Goal: Task Accomplishment & Management: Use online tool/utility

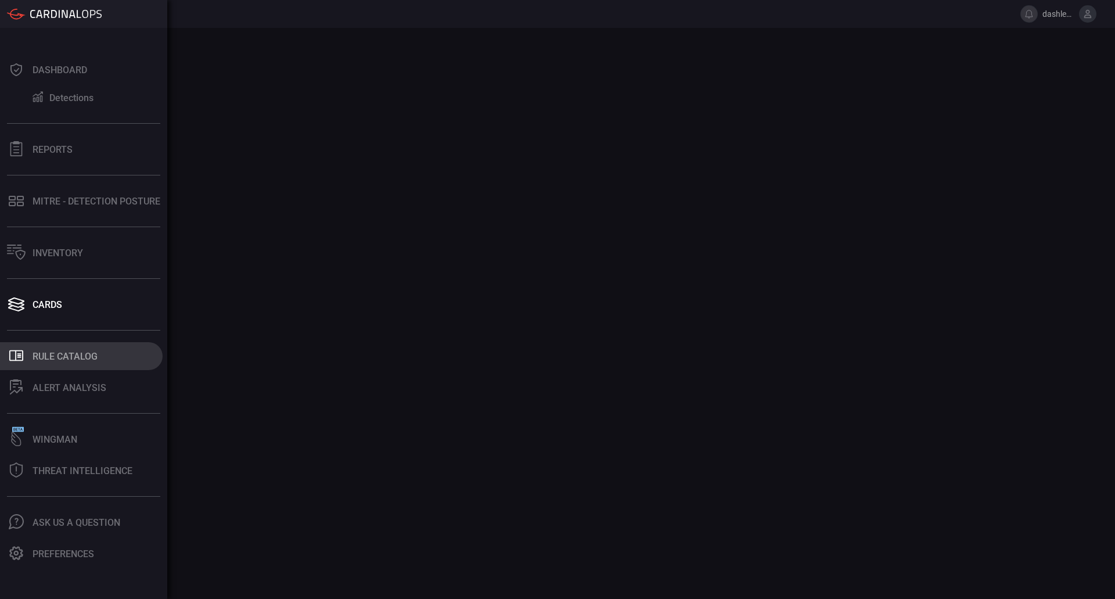
click at [54, 349] on button ".st0_rule_catalog_icon{fill: currentColor;} Rule Catalog" at bounding box center [81, 356] width 163 height 28
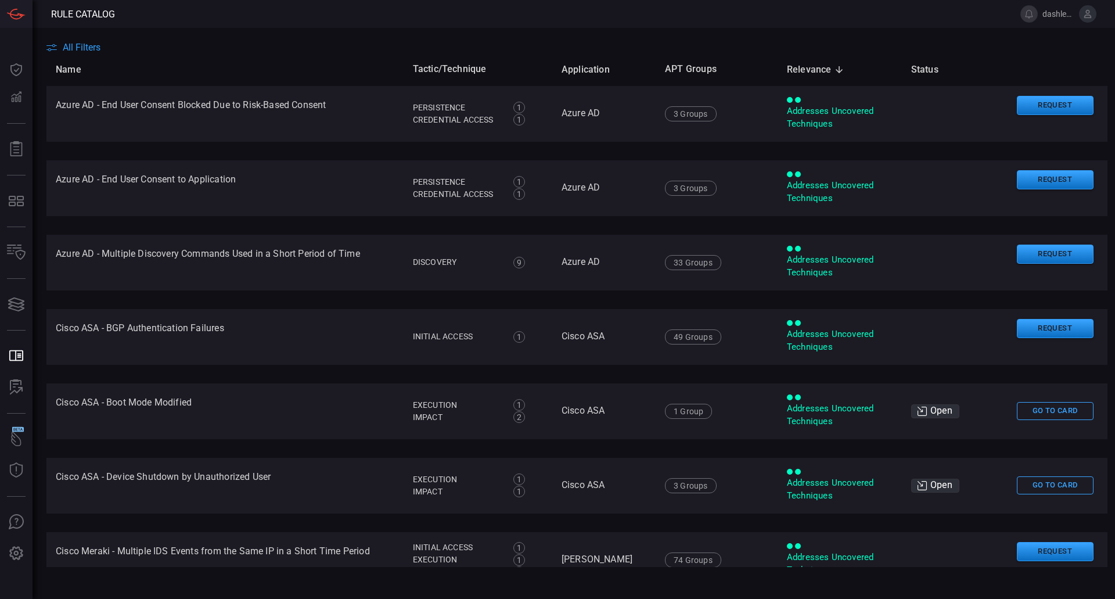
click at [83, 46] on span "All Filters" at bounding box center [82, 47] width 38 height 11
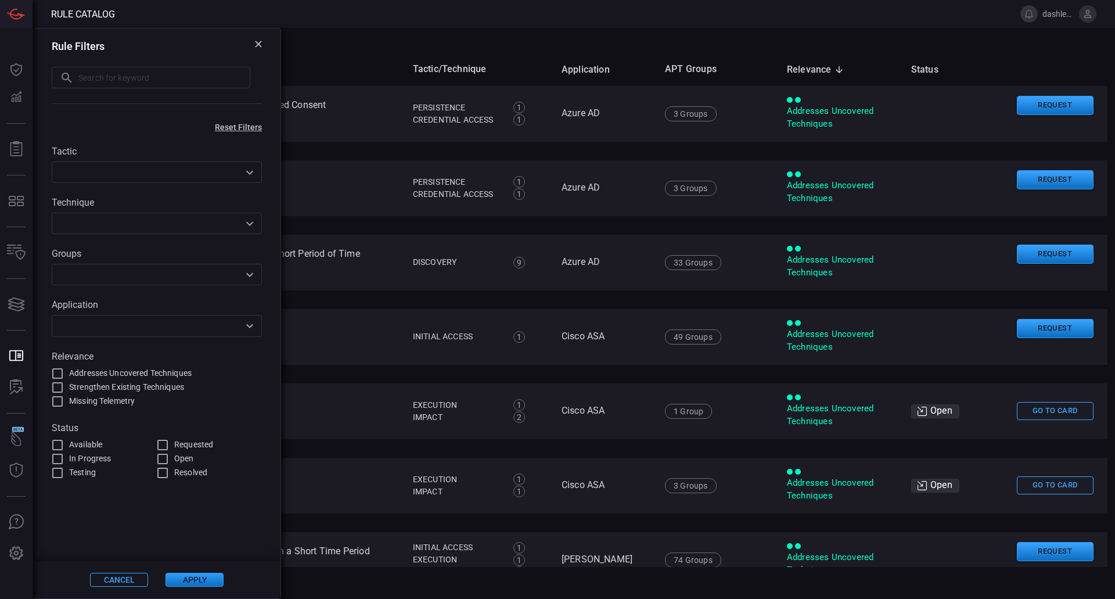
drag, startPoint x: 115, startPoint y: 77, endPoint x: 124, endPoint y: 80, distance: 9.0
click at [117, 78] on input "text" at bounding box center [164, 77] width 172 height 21
type input "Sharphound"
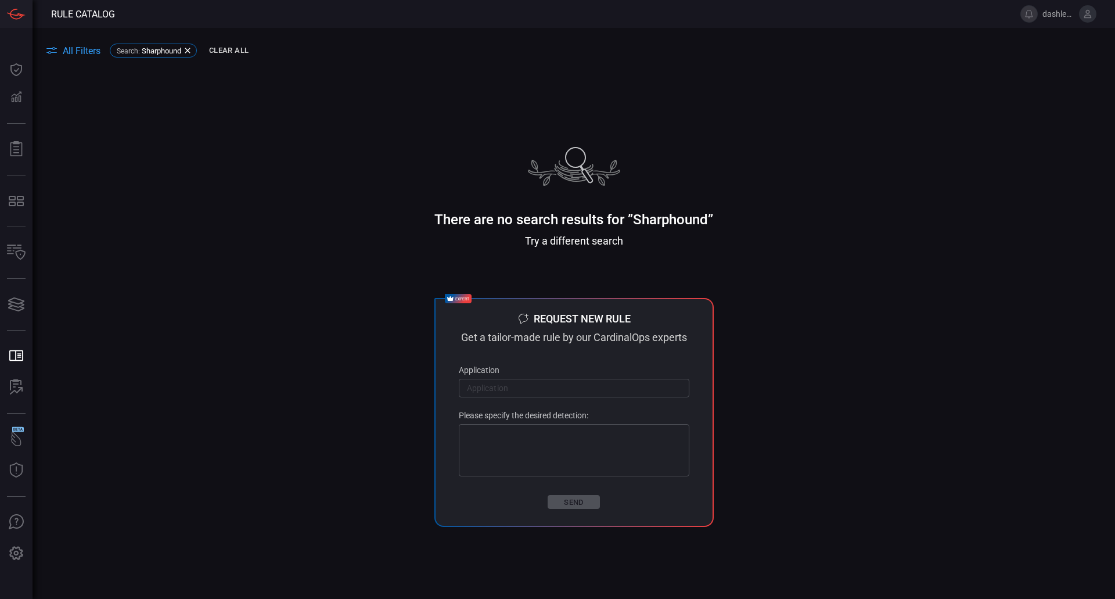
click at [275, 186] on div "There are no search results for ”Sharphound” Try a different search expert Requ…" at bounding box center [574, 337] width 1083 height 380
click at [192, 51] on icon at bounding box center [187, 50] width 9 height 9
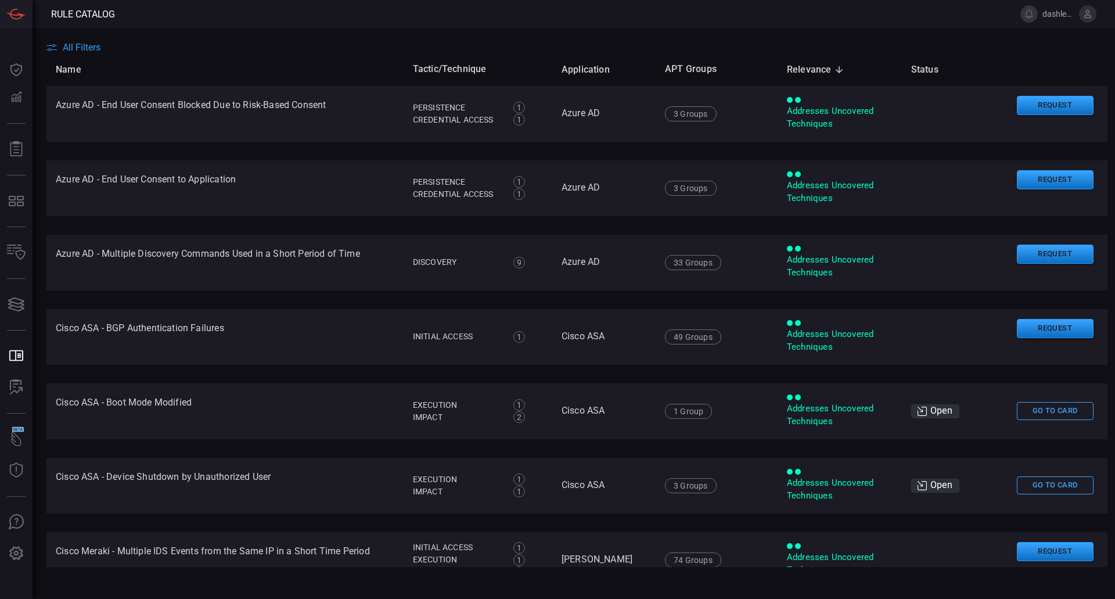
click at [84, 46] on span "All Filters" at bounding box center [82, 47] width 38 height 11
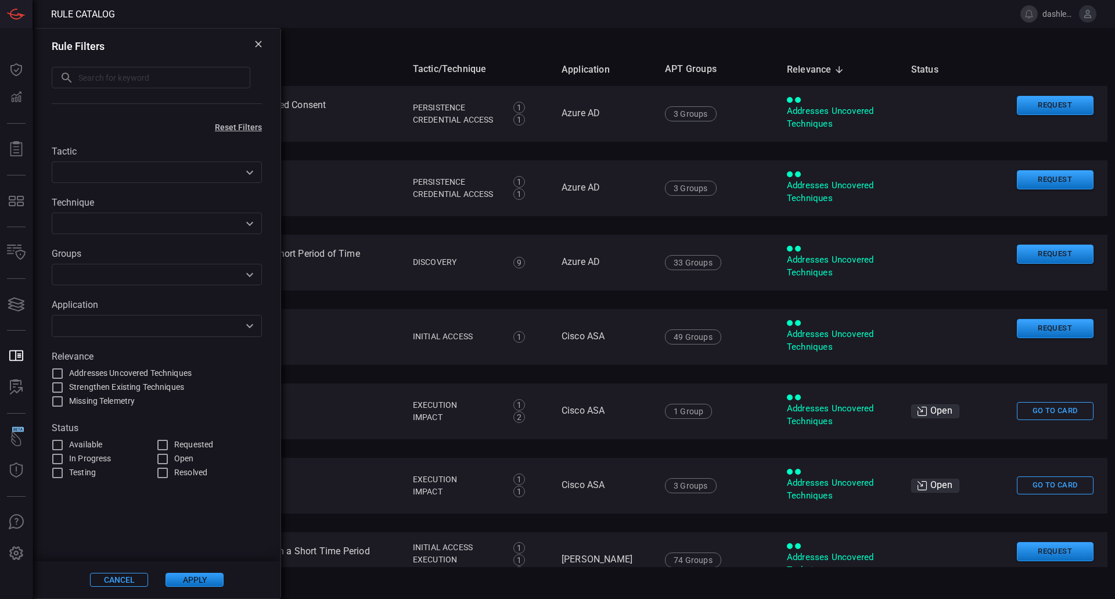
click at [124, 71] on input "text" at bounding box center [164, 77] width 172 height 21
type input "Bloodhound"
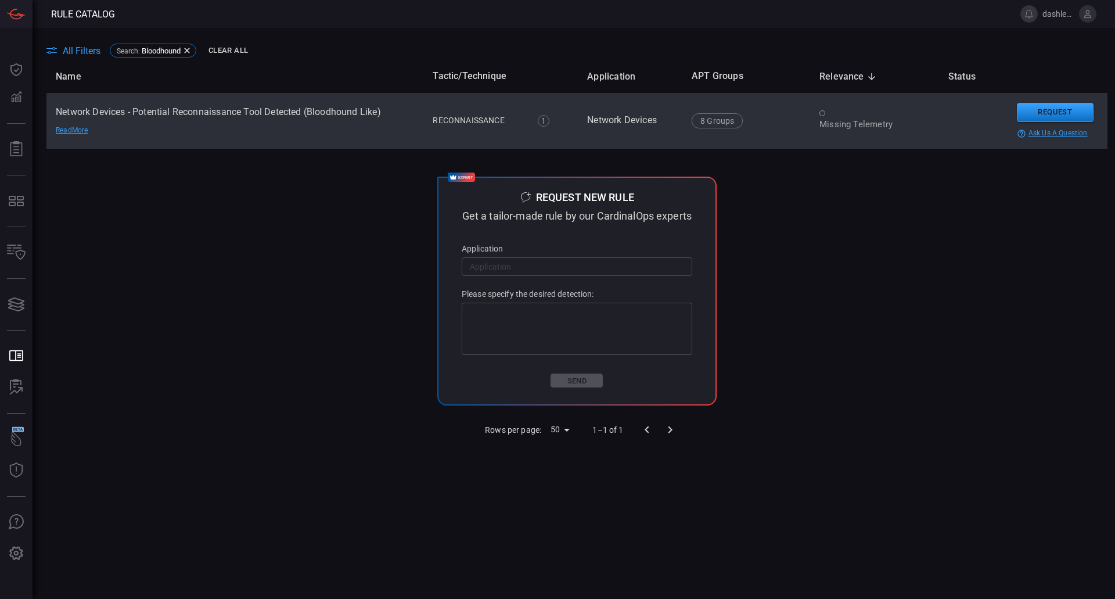
click at [882, 125] on div "Missing Telemetry" at bounding box center [875, 124] width 110 height 12
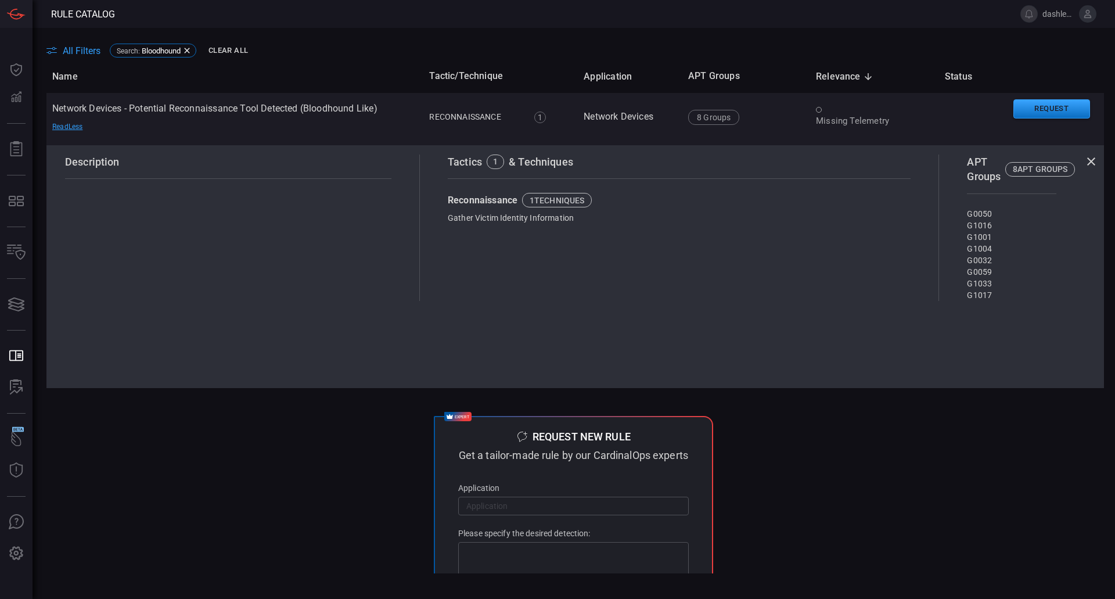
scroll to position [0, 3]
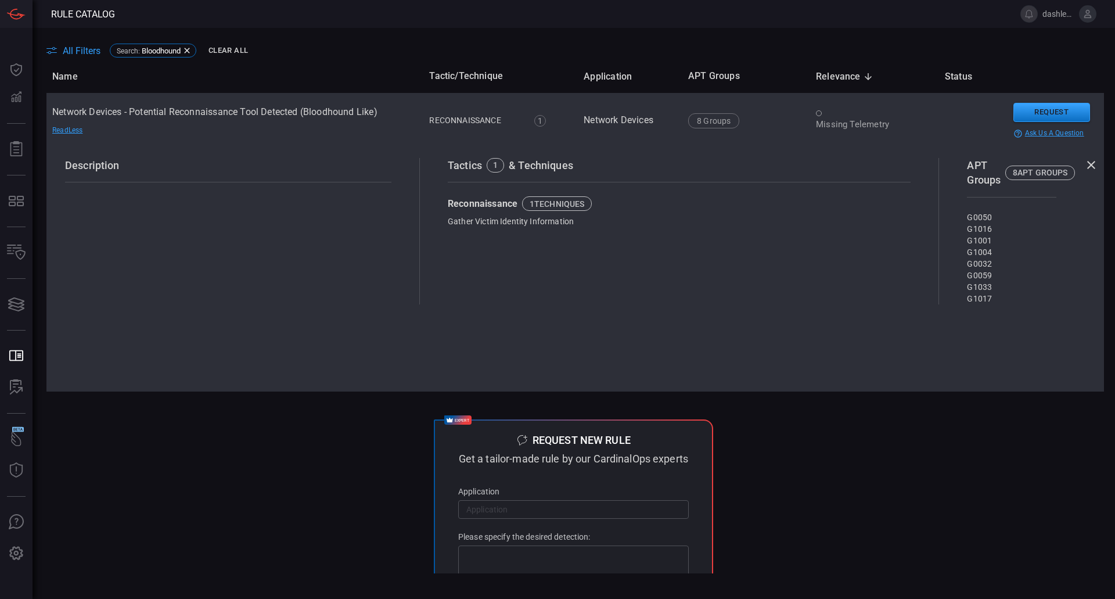
click at [836, 120] on div "Missing Telemetry" at bounding box center [871, 124] width 110 height 12
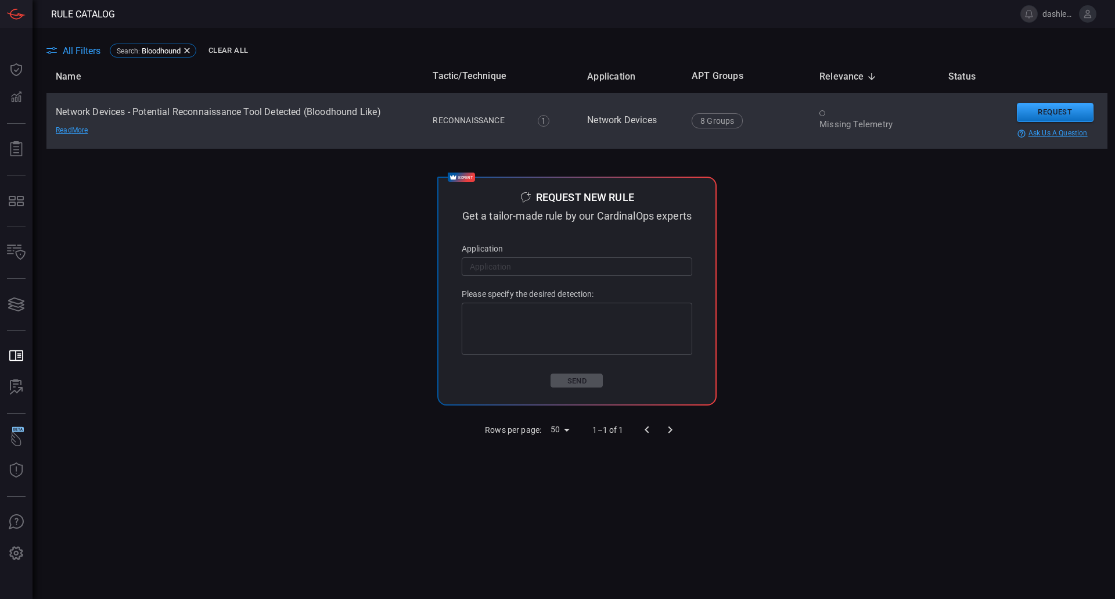
scroll to position [0, 0]
click at [833, 120] on div "Missing Telemetry" at bounding box center [875, 124] width 110 height 12
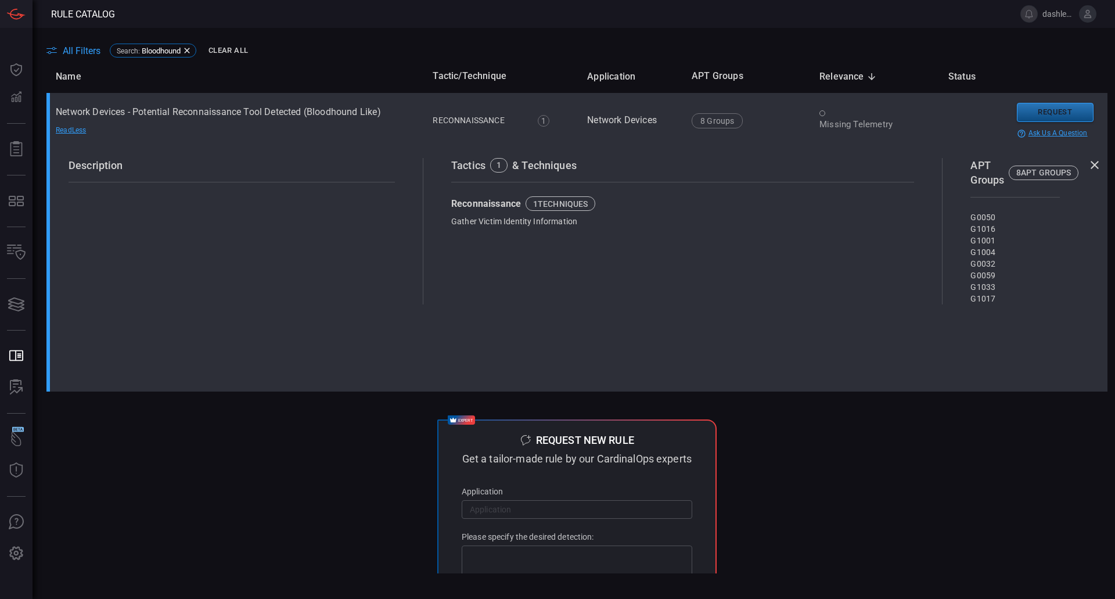
click at [1058, 112] on button "Request" at bounding box center [1055, 112] width 77 height 19
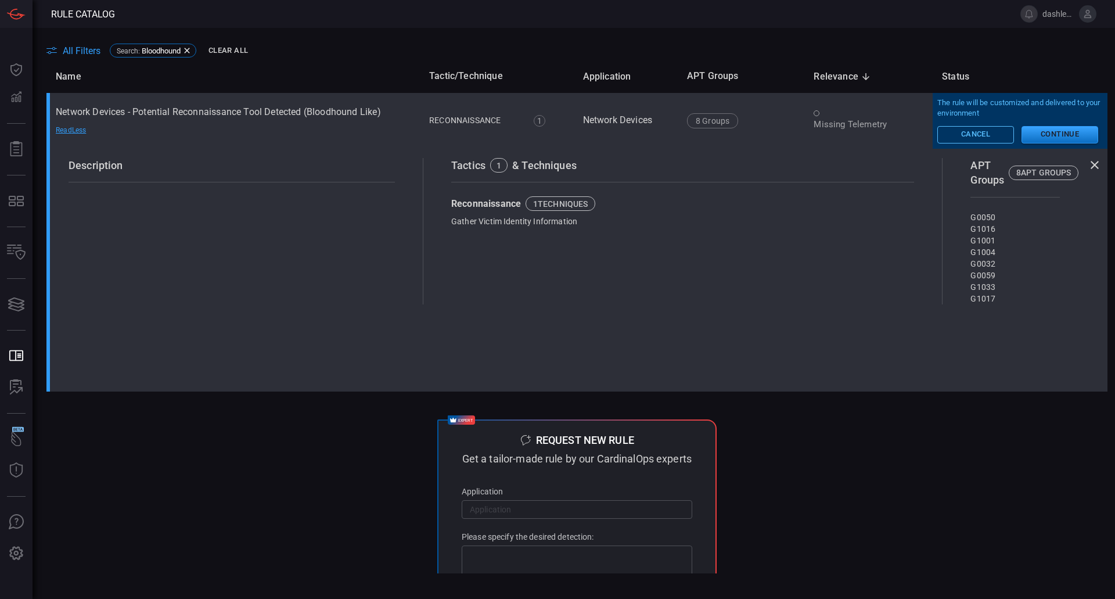
click at [962, 135] on button "Cancel" at bounding box center [976, 134] width 77 height 17
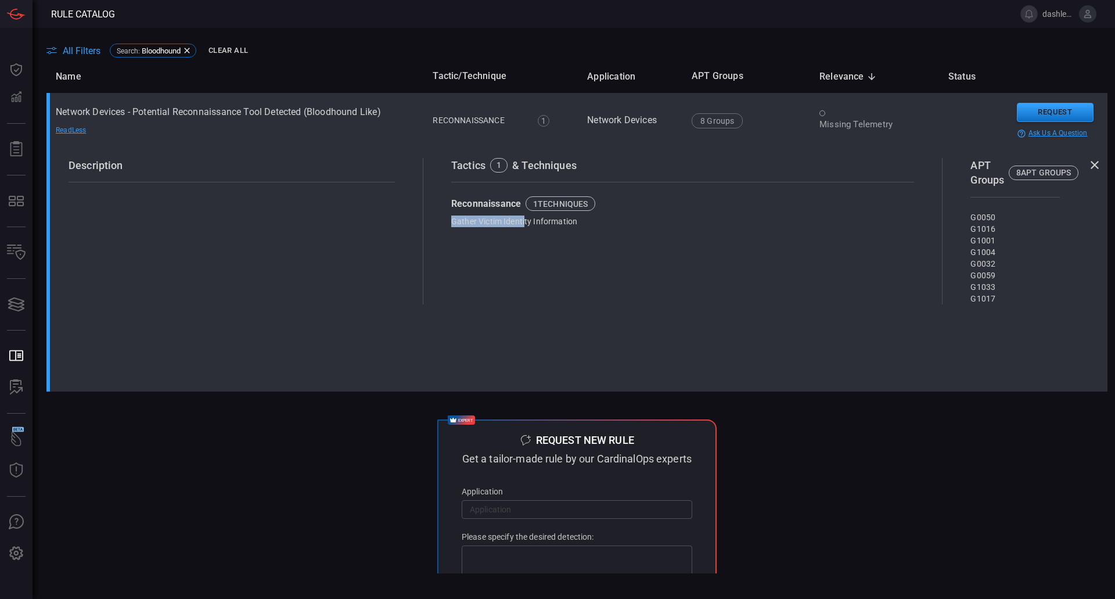
drag, startPoint x: 509, startPoint y: 226, endPoint x: 483, endPoint y: 257, distance: 40.8
click at [450, 239] on div "Tactics 1 & Techniques Reconnaissance 1 techniques Gather Victim Identity Infor…" at bounding box center [682, 231] width 519 height 147
drag, startPoint x: 669, startPoint y: 285, endPoint x: 757, endPoint y: 250, distance: 95.7
click at [701, 276] on div "Tactics 1 & Techniques Reconnaissance 1 techniques Gather Victim Identity Infor…" at bounding box center [682, 231] width 519 height 147
click at [71, 52] on span "All Filters" at bounding box center [82, 50] width 38 height 11
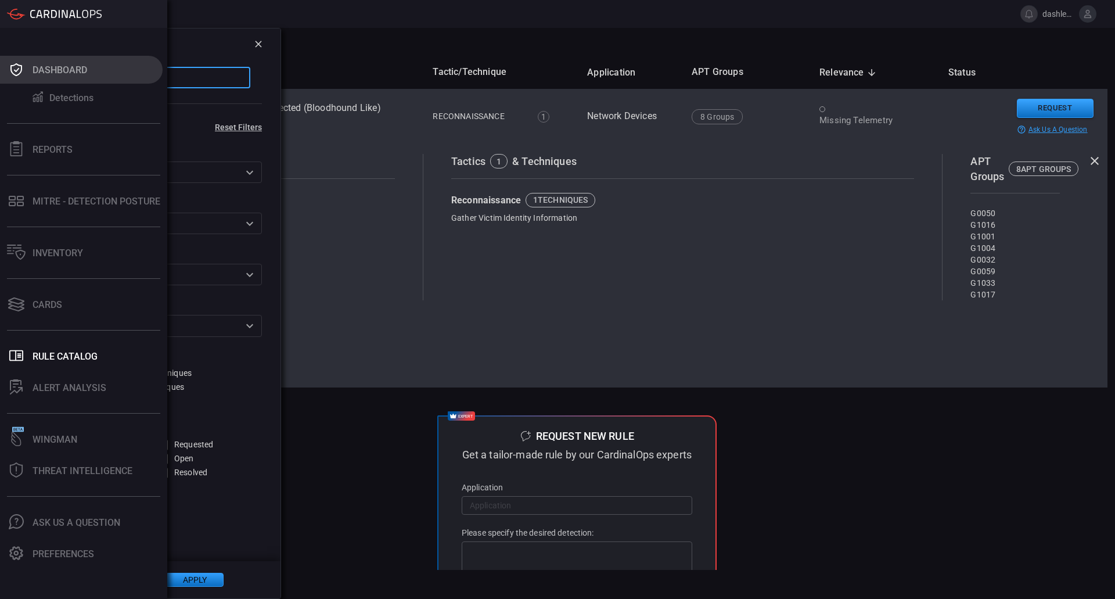
drag, startPoint x: 199, startPoint y: 72, endPoint x: 38, endPoint y: 72, distance: 160.9
click at [2, 63] on div "Rule Catalog dashley.[PERSON_NAME] Dashboard Detections Reports MITRE - Detecti…" at bounding box center [557, 299] width 1115 height 599
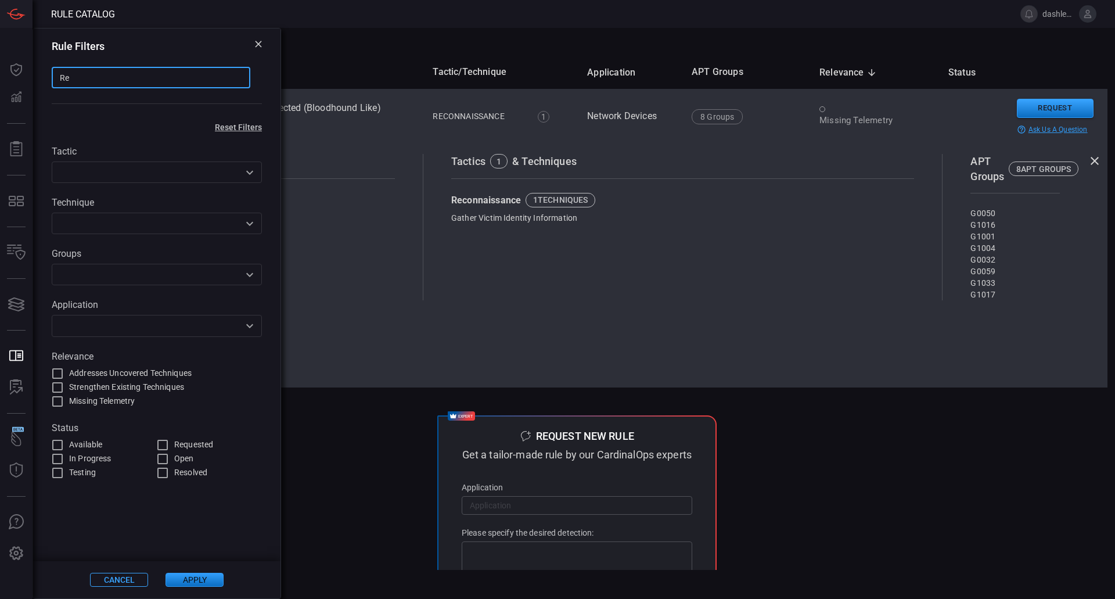
type input "R"
type input "S"
type input "Recon"
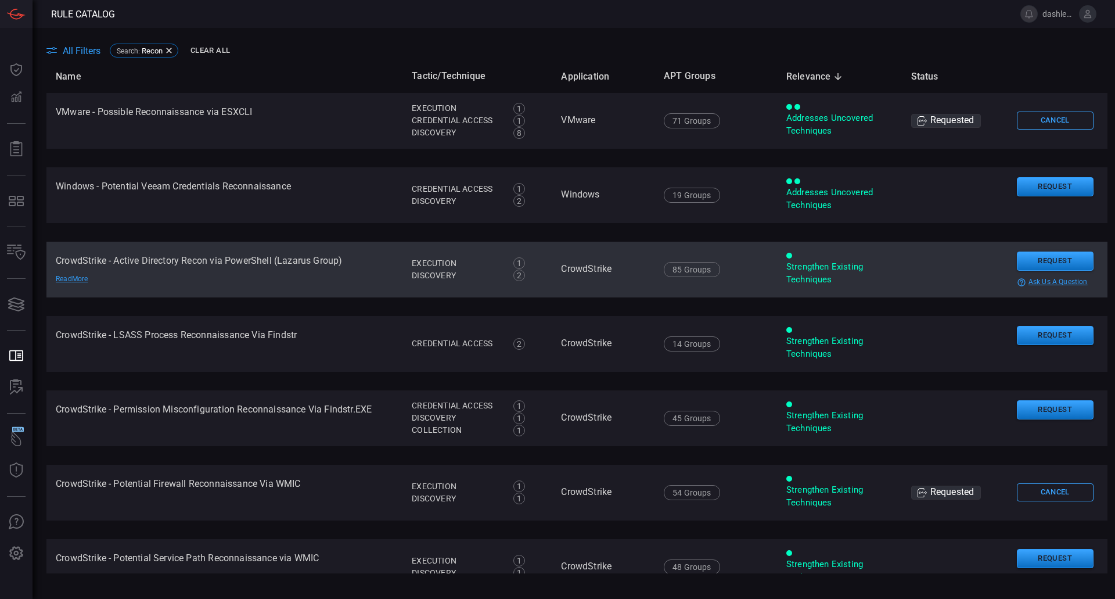
click at [179, 270] on td "CrowdStrike - Active Directory Recon via PowerShell (Lazarus Group) Read More" at bounding box center [224, 270] width 356 height 56
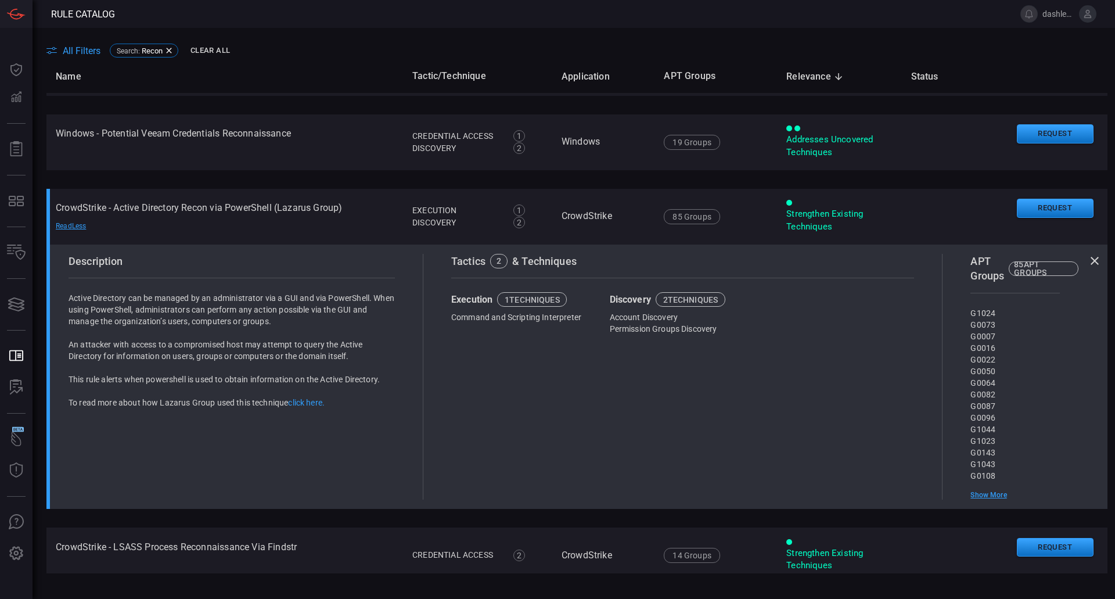
scroll to position [62, 0]
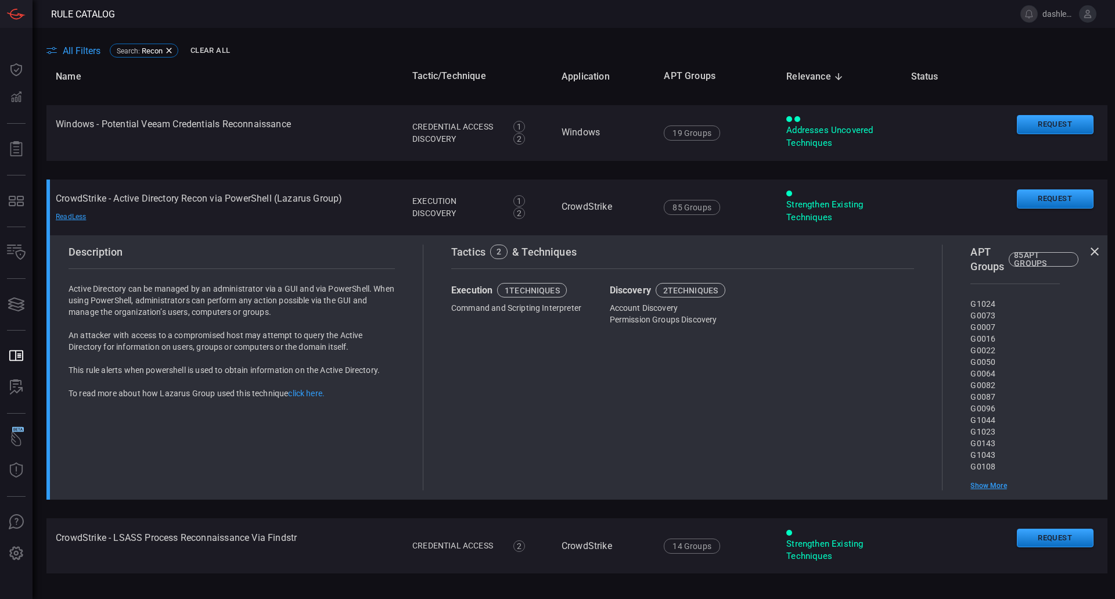
click at [983, 486] on div "Show More" at bounding box center [1015, 485] width 89 height 9
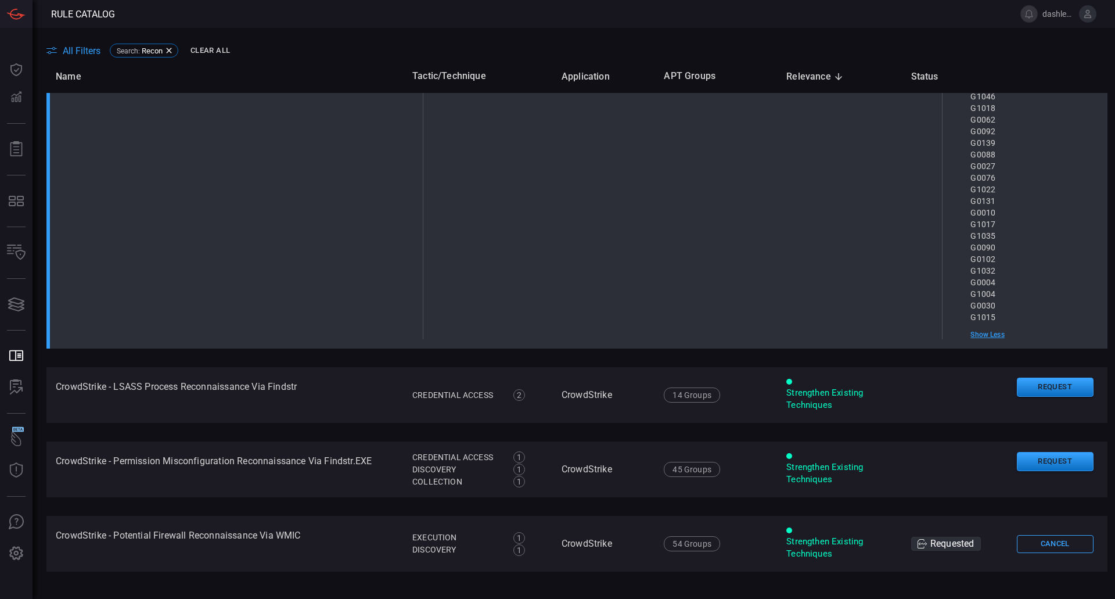
scroll to position [1046, 0]
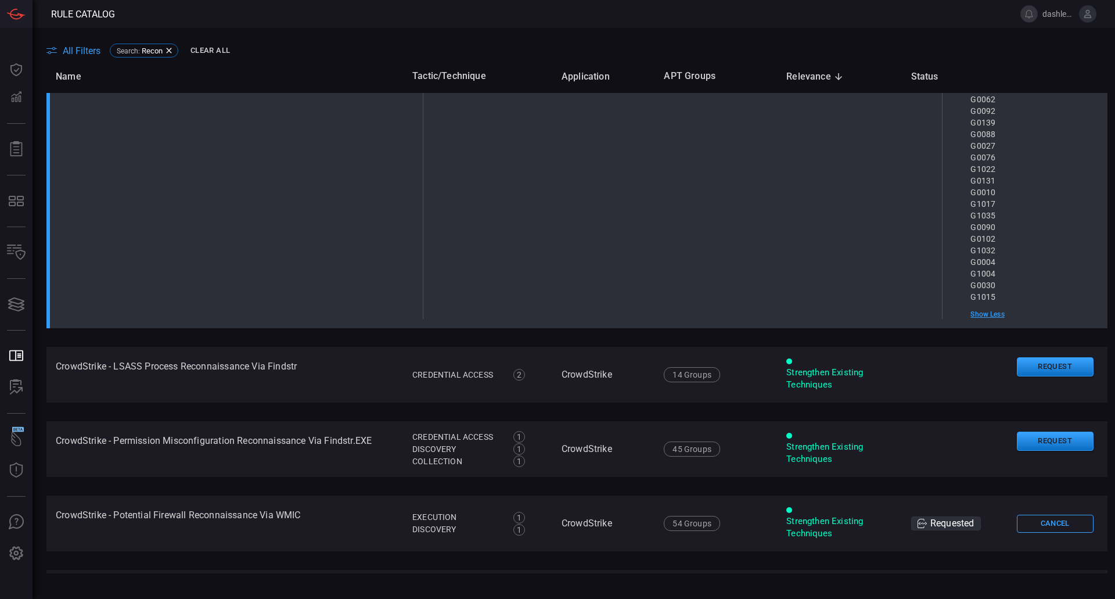
click at [982, 313] on div "Show Less" at bounding box center [1015, 314] width 89 height 9
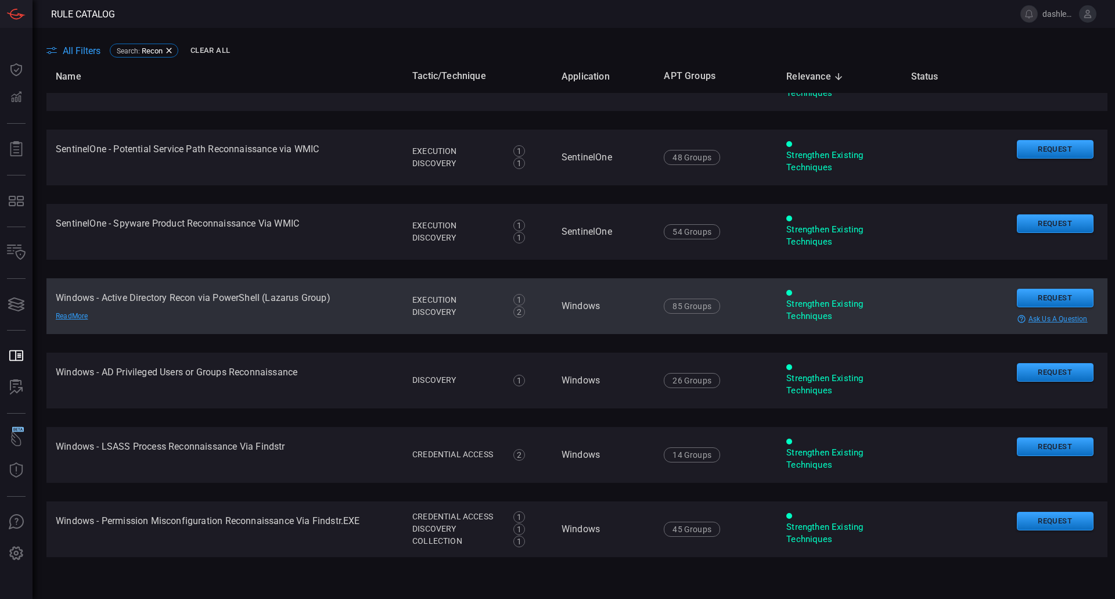
click at [636, 308] on td "Windows" at bounding box center [603, 306] width 102 height 56
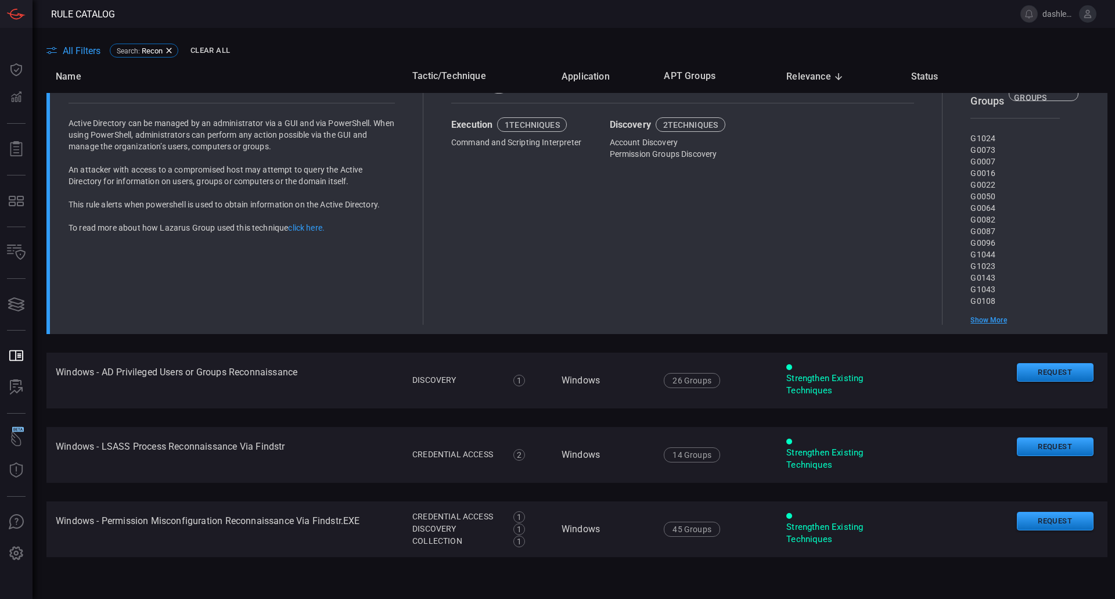
scroll to position [781, 0]
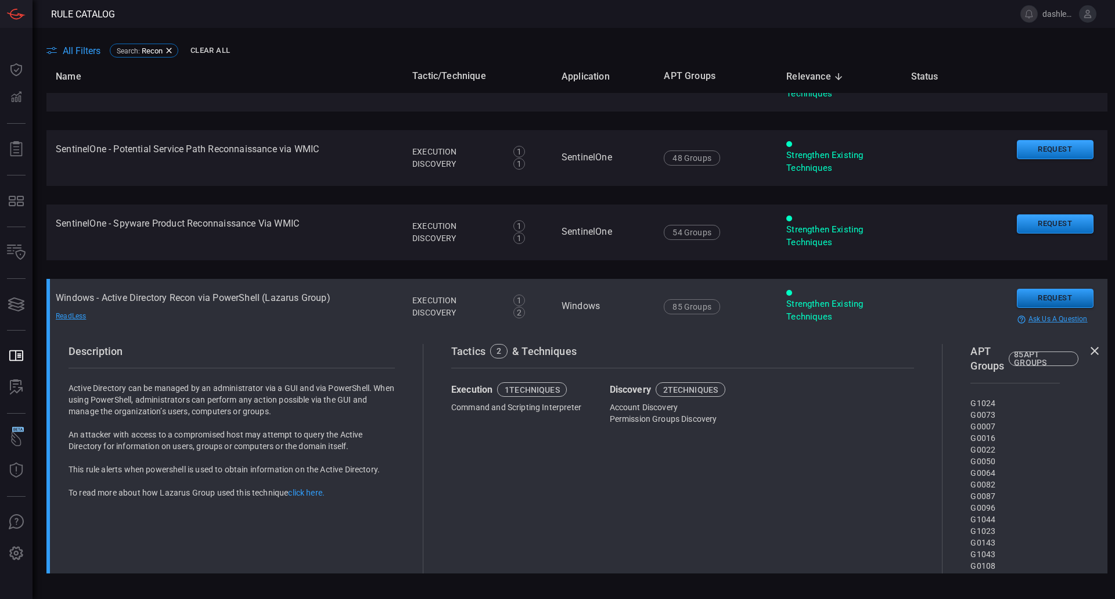
click at [1047, 292] on button "Request" at bounding box center [1055, 298] width 77 height 19
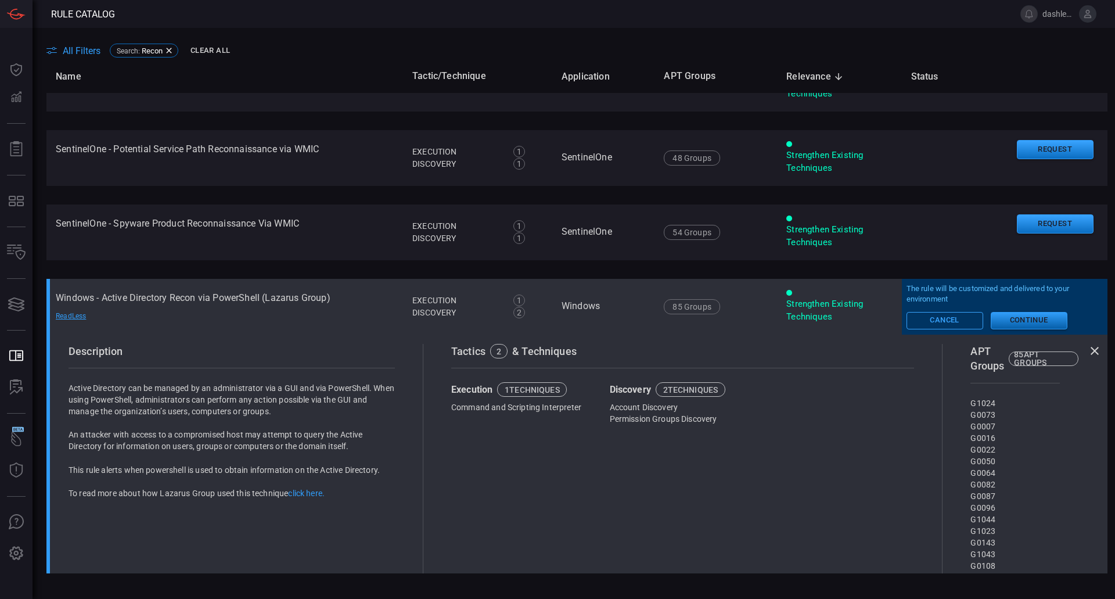
click at [1043, 317] on button "Continue" at bounding box center [1029, 320] width 77 height 17
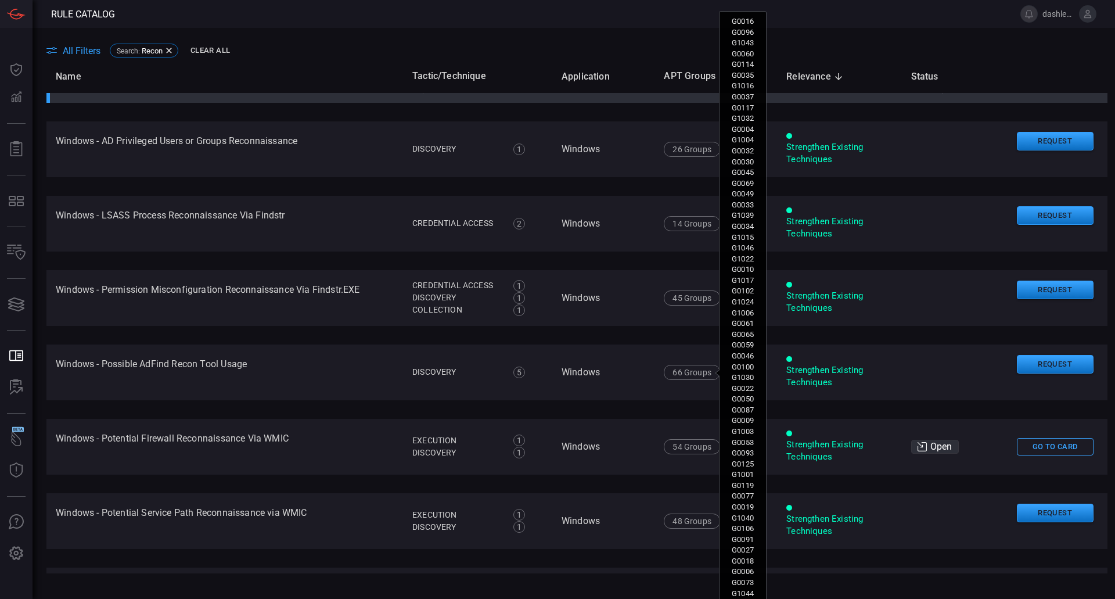
scroll to position [1276, 0]
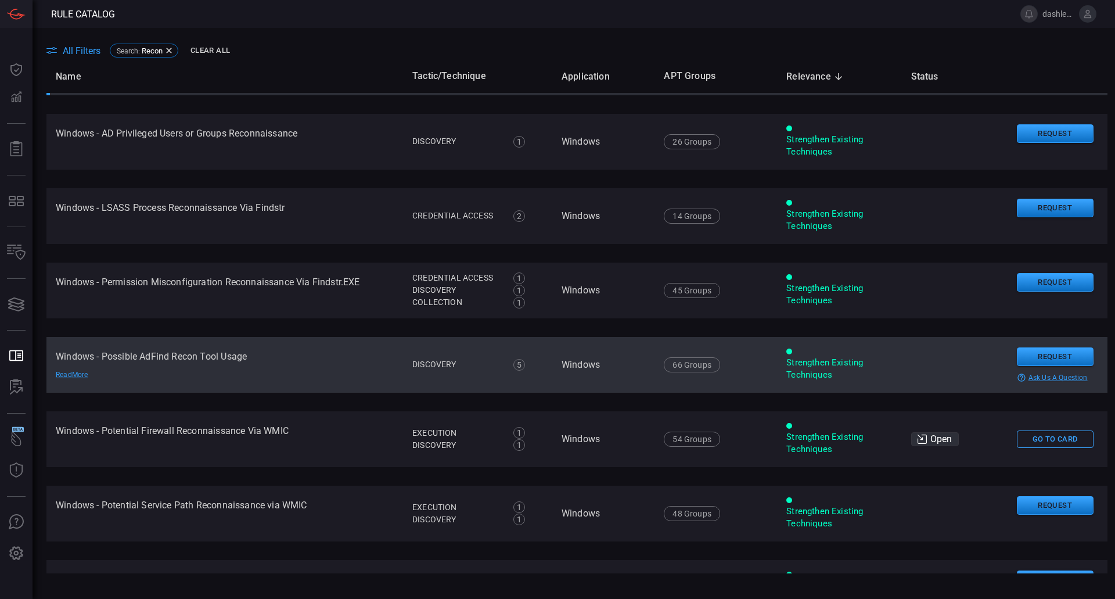
click at [297, 391] on td "Windows - Possible AdFind Recon Tool Usage Read More" at bounding box center [224, 365] width 357 height 56
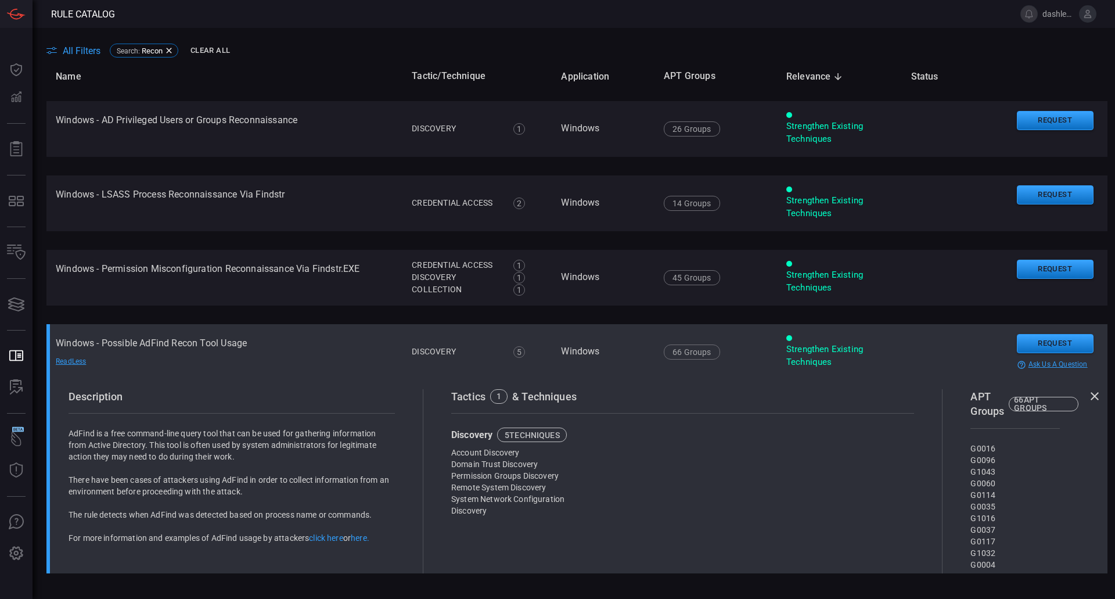
scroll to position [1032, 0]
click at [291, 343] on td "Windows - Possible AdFind Recon Tool Usage Read Less" at bounding box center [224, 353] width 356 height 56
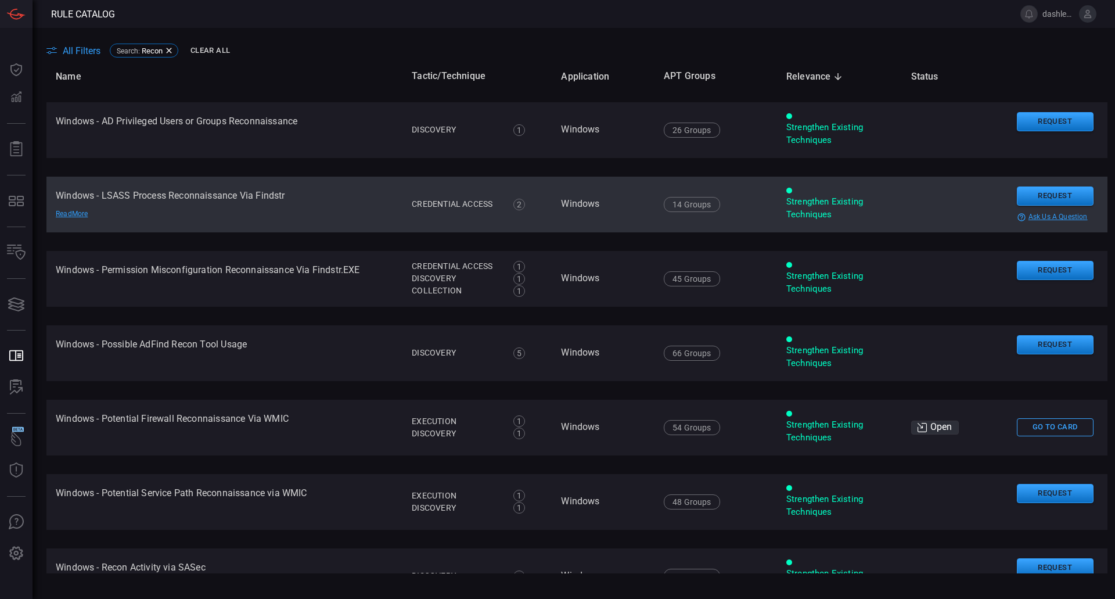
click at [356, 206] on td "Windows - LSASS Process Reconnaissance Via Findstr Read More" at bounding box center [224, 205] width 356 height 56
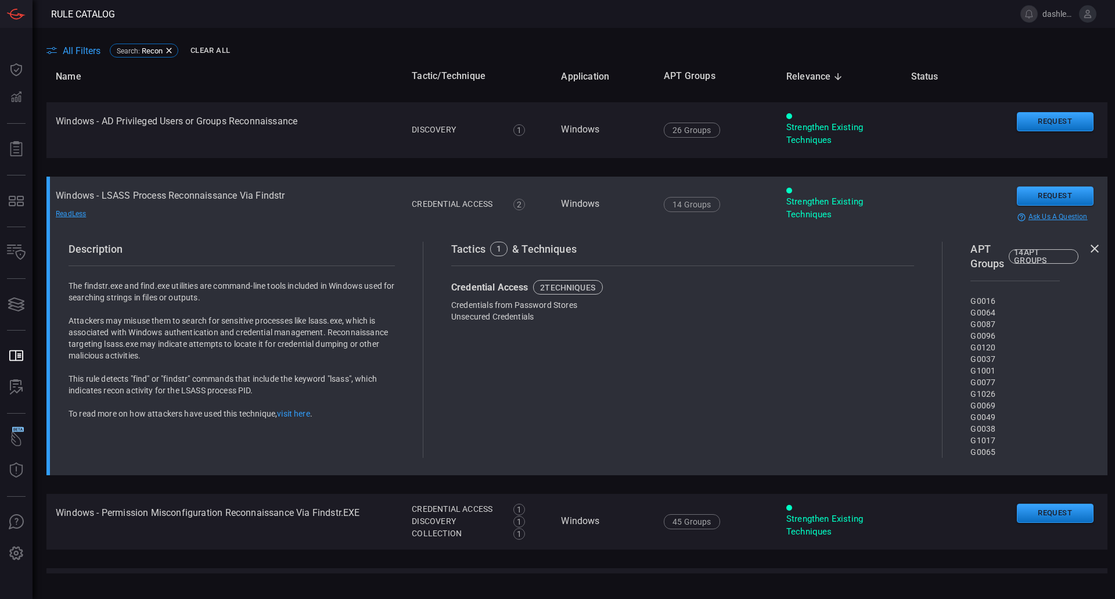
click at [356, 205] on td "Windows - LSASS Process Reconnaissance Via Findstr Read Less" at bounding box center [224, 205] width 356 height 56
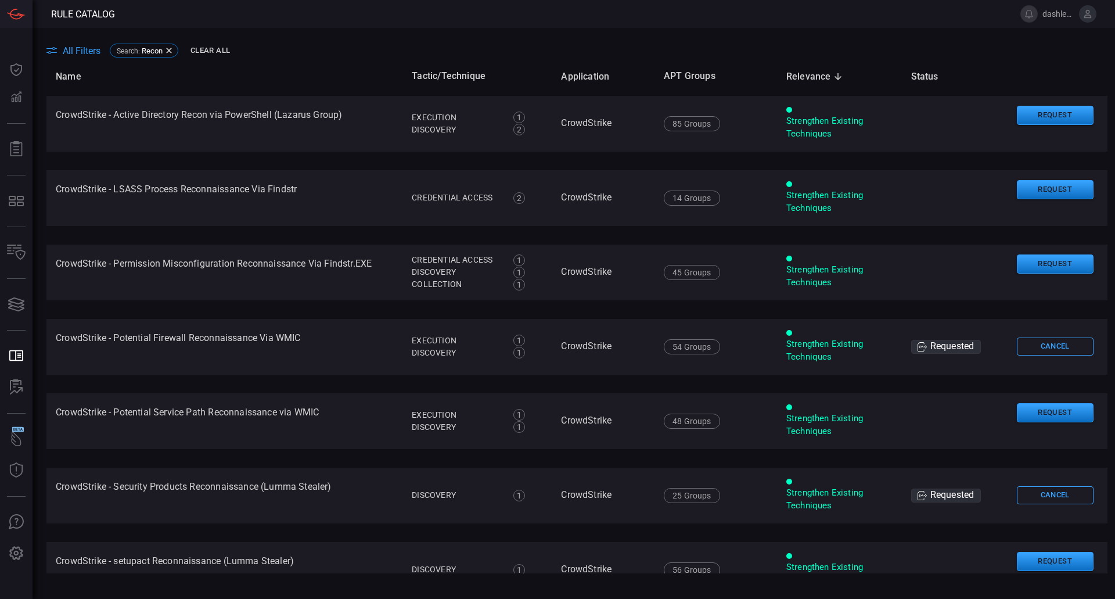
scroll to position [0, 0]
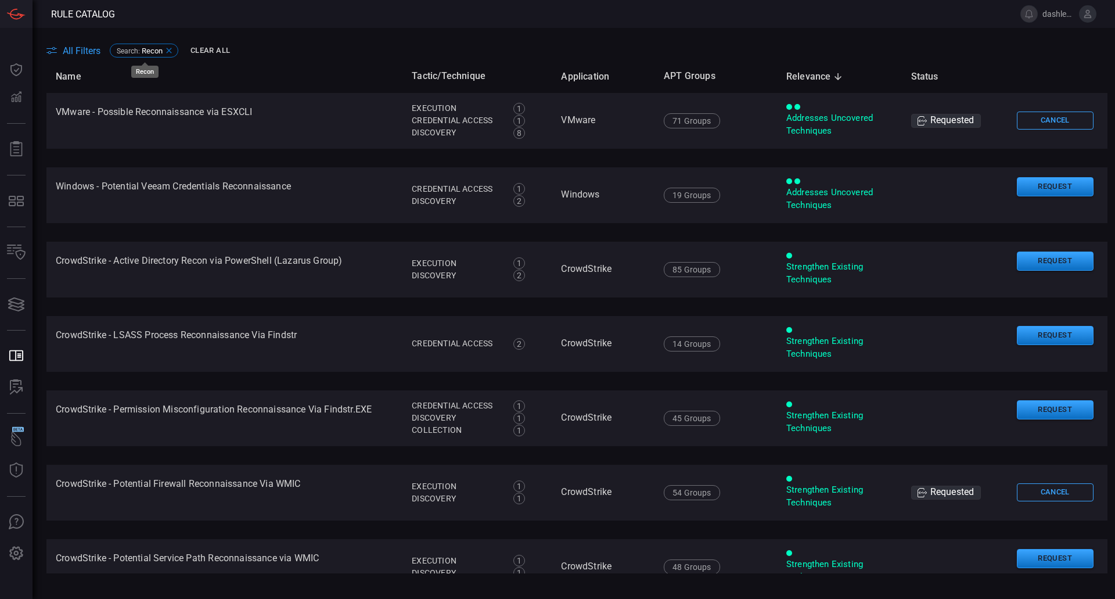
click at [174, 53] on icon at bounding box center [168, 50] width 9 height 9
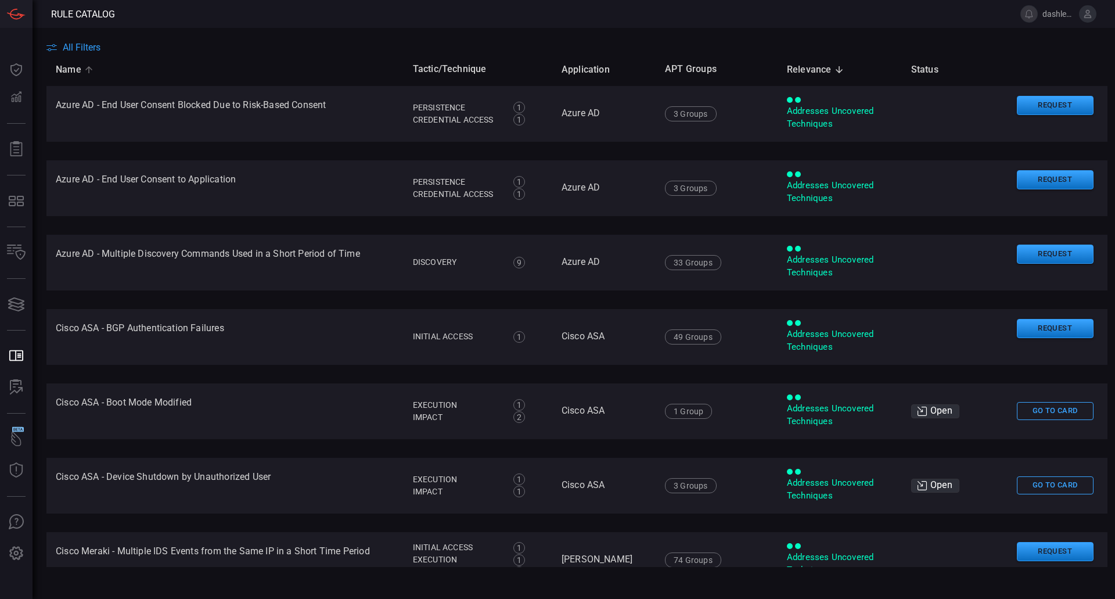
drag, startPoint x: 74, startPoint y: 68, endPoint x: 80, endPoint y: 53, distance: 15.9
click at [74, 67] on span "Name" at bounding box center [76, 70] width 41 height 14
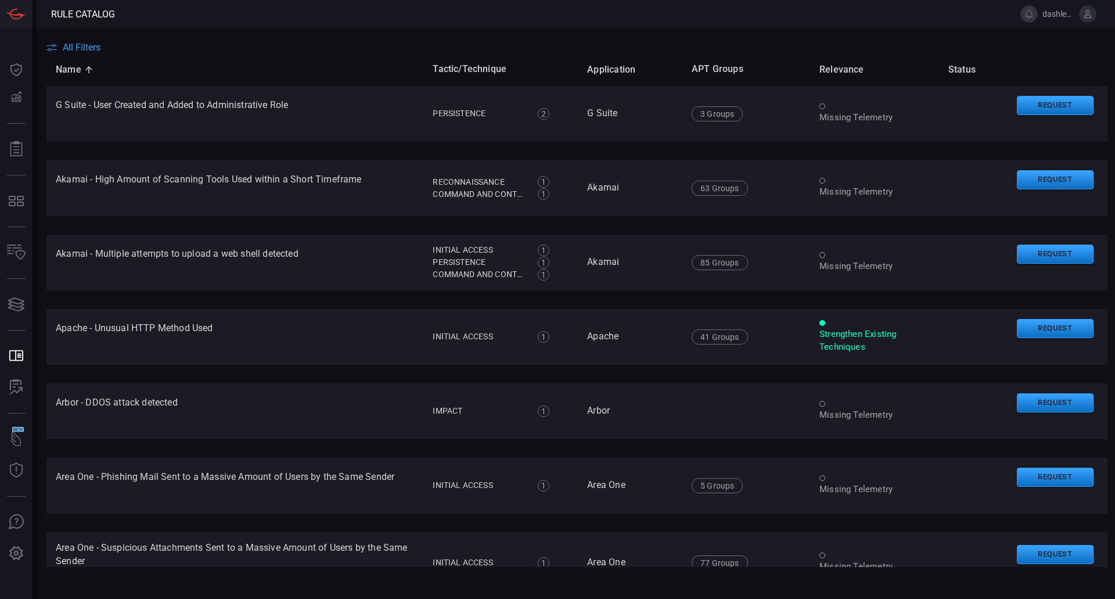
click at [80, 49] on span "All Filters" at bounding box center [82, 47] width 38 height 11
